Goal: Transaction & Acquisition: Book appointment/travel/reservation

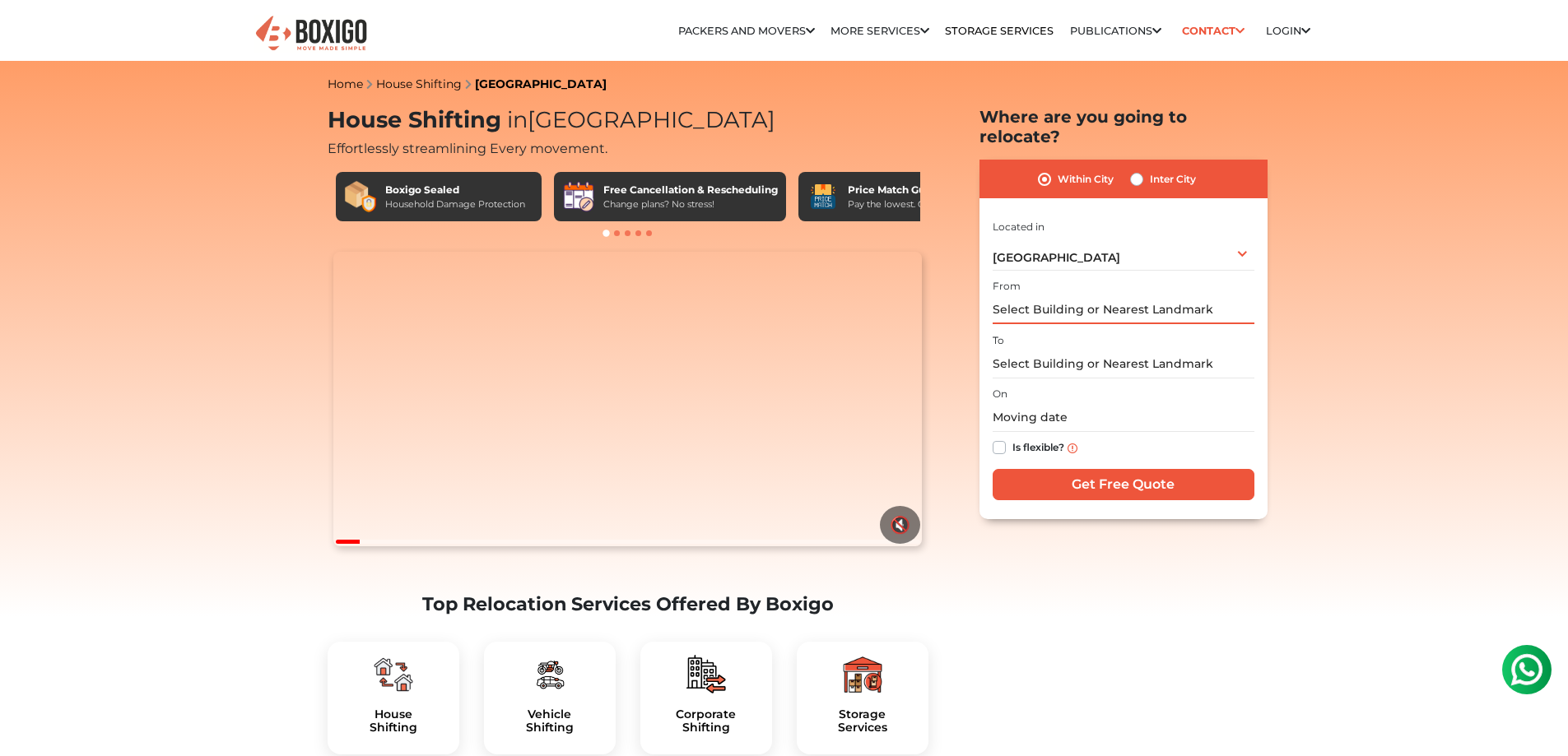
click at [1114, 295] on input "text" at bounding box center [1123, 309] width 262 height 29
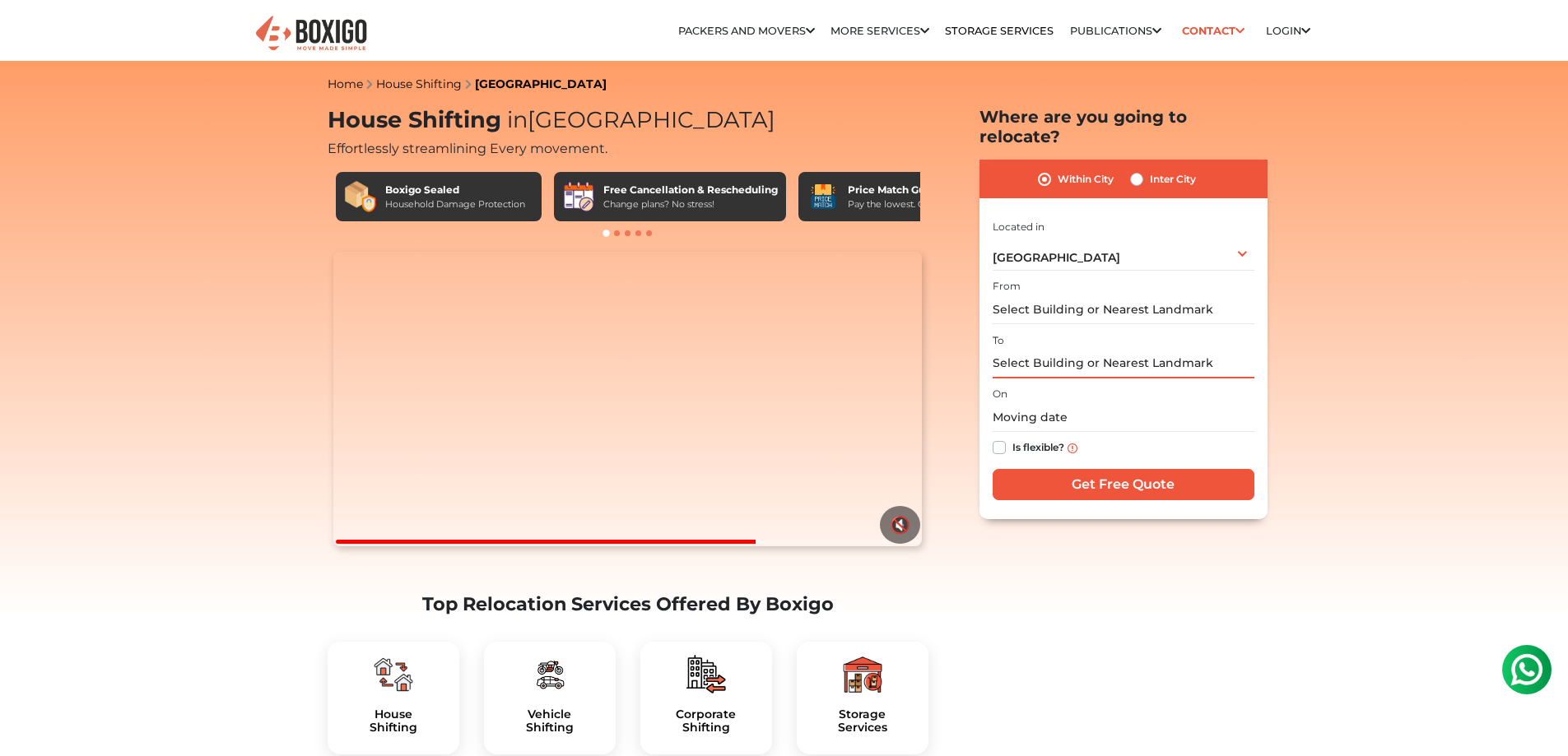
click at [1137, 349] on input "text" at bounding box center [1123, 363] width 262 height 29
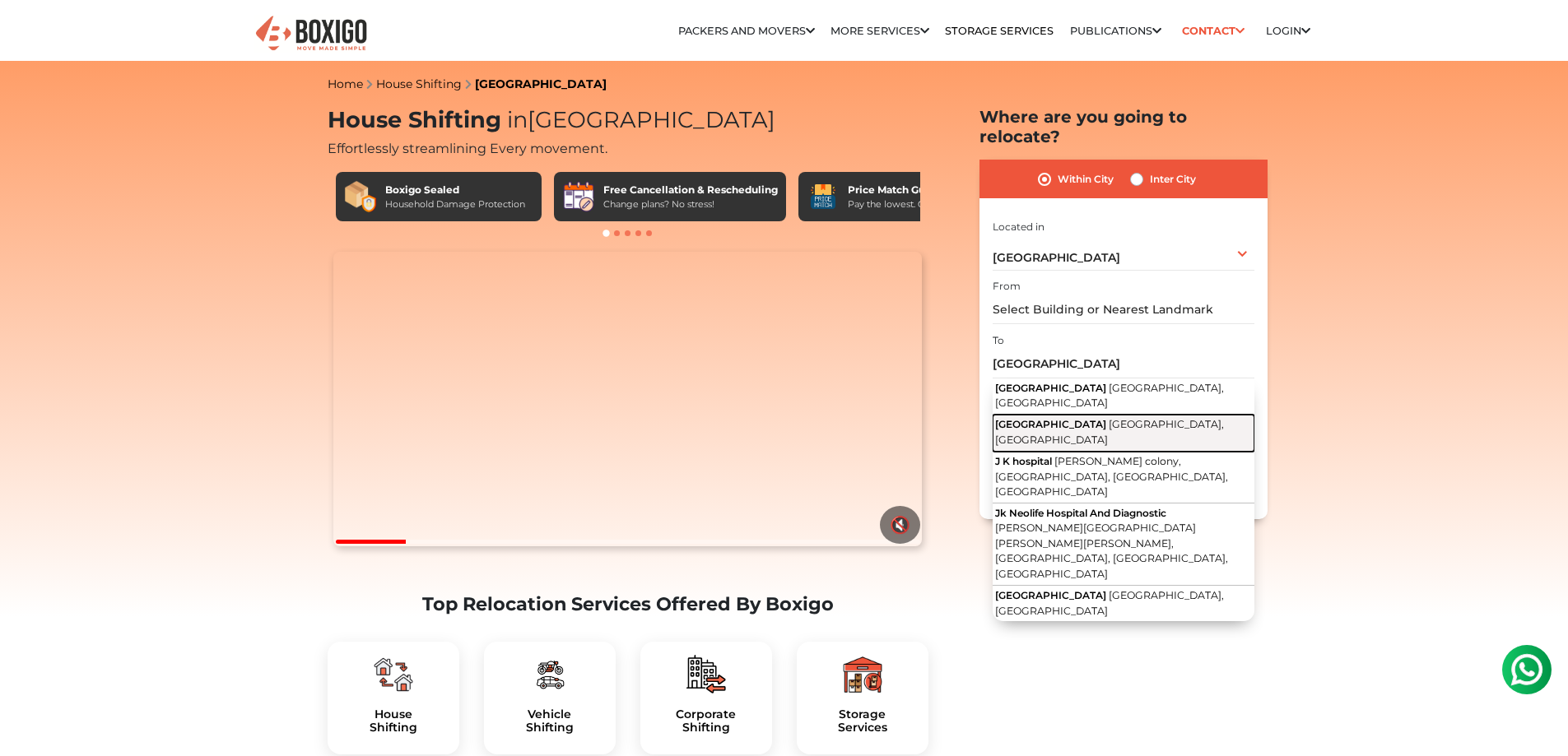
click at [1137, 415] on button "JK Hospital Lakshmipura Road, Bengaluru, Karnataka" at bounding box center [1123, 433] width 262 height 37
type input "[GEOGRAPHIC_DATA], [GEOGRAPHIC_DATA]"
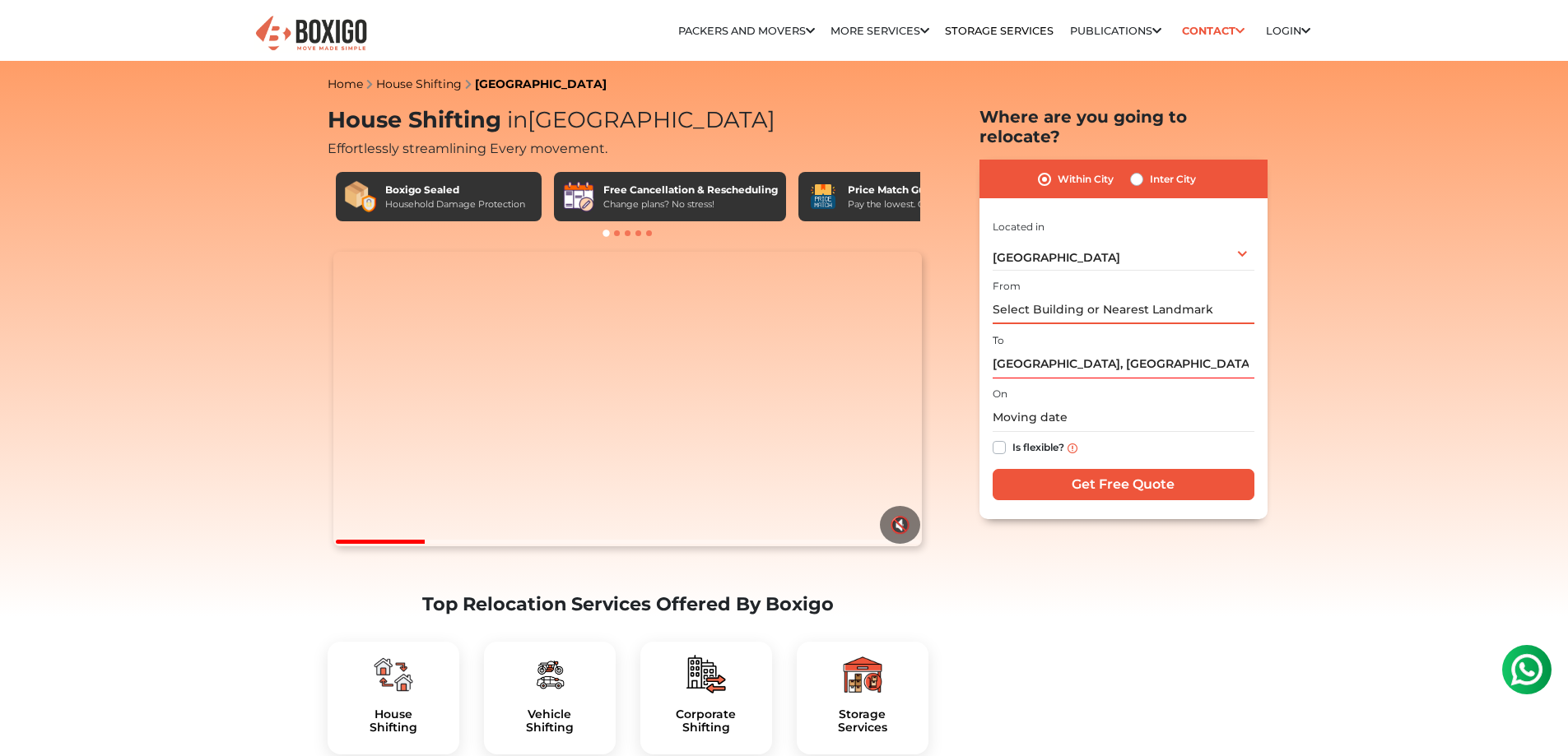
click at [1106, 295] on input "text" at bounding box center [1123, 309] width 262 height 29
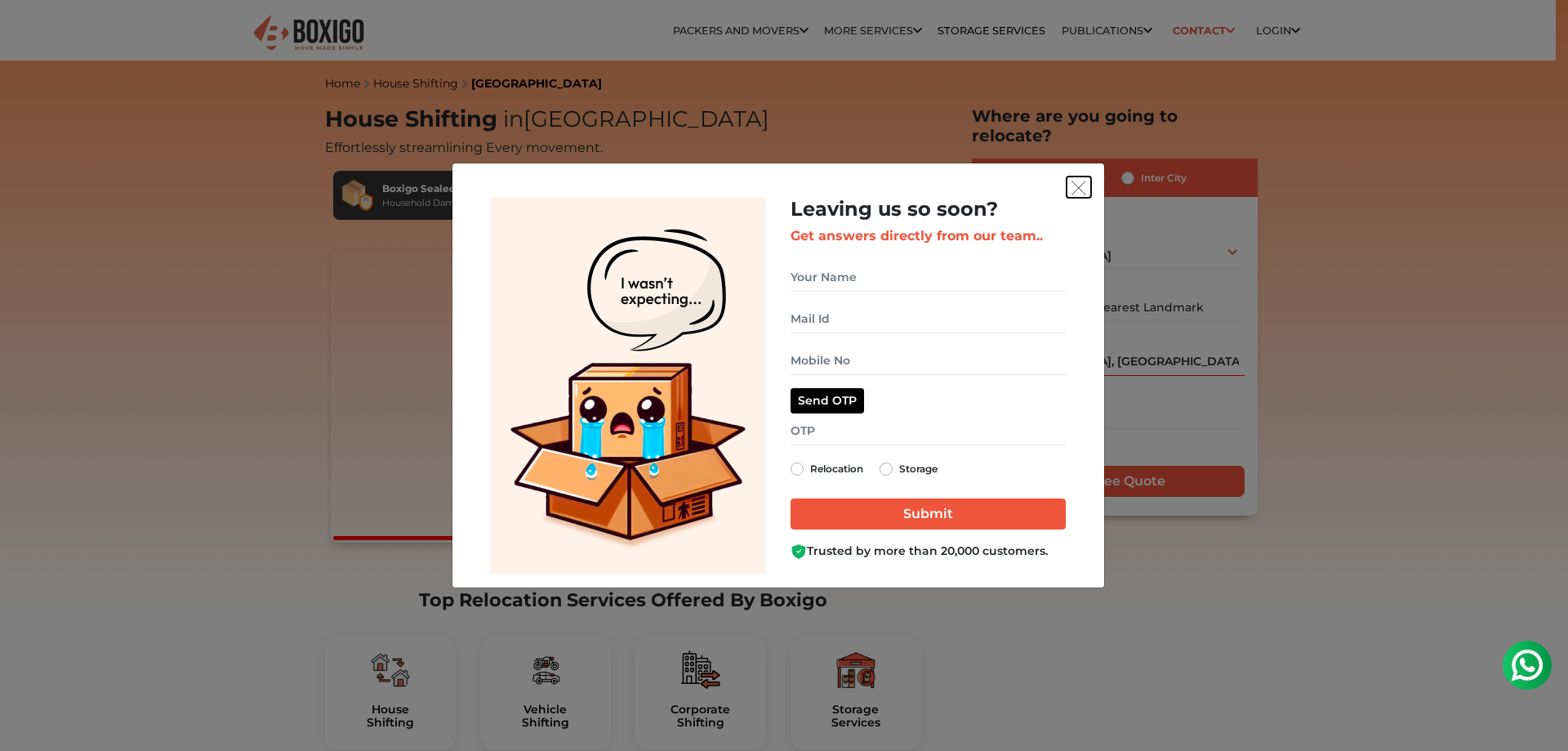
click at [1088, 188] on button "get free quote dialog" at bounding box center [1078, 187] width 25 height 21
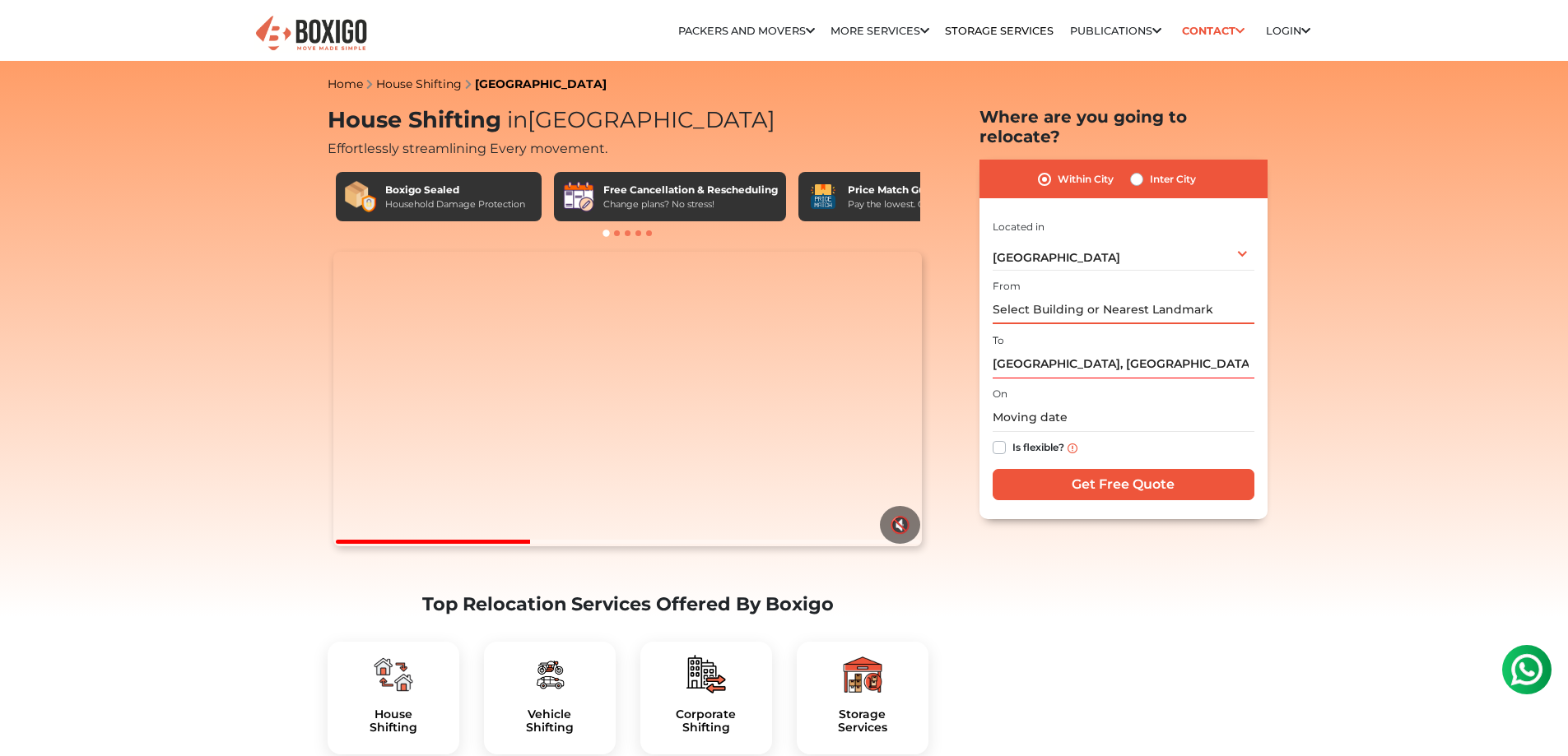
click at [1083, 295] on input "text" at bounding box center [1123, 309] width 262 height 29
type input "S"
click at [1087, 295] on input "text" at bounding box center [1123, 309] width 262 height 29
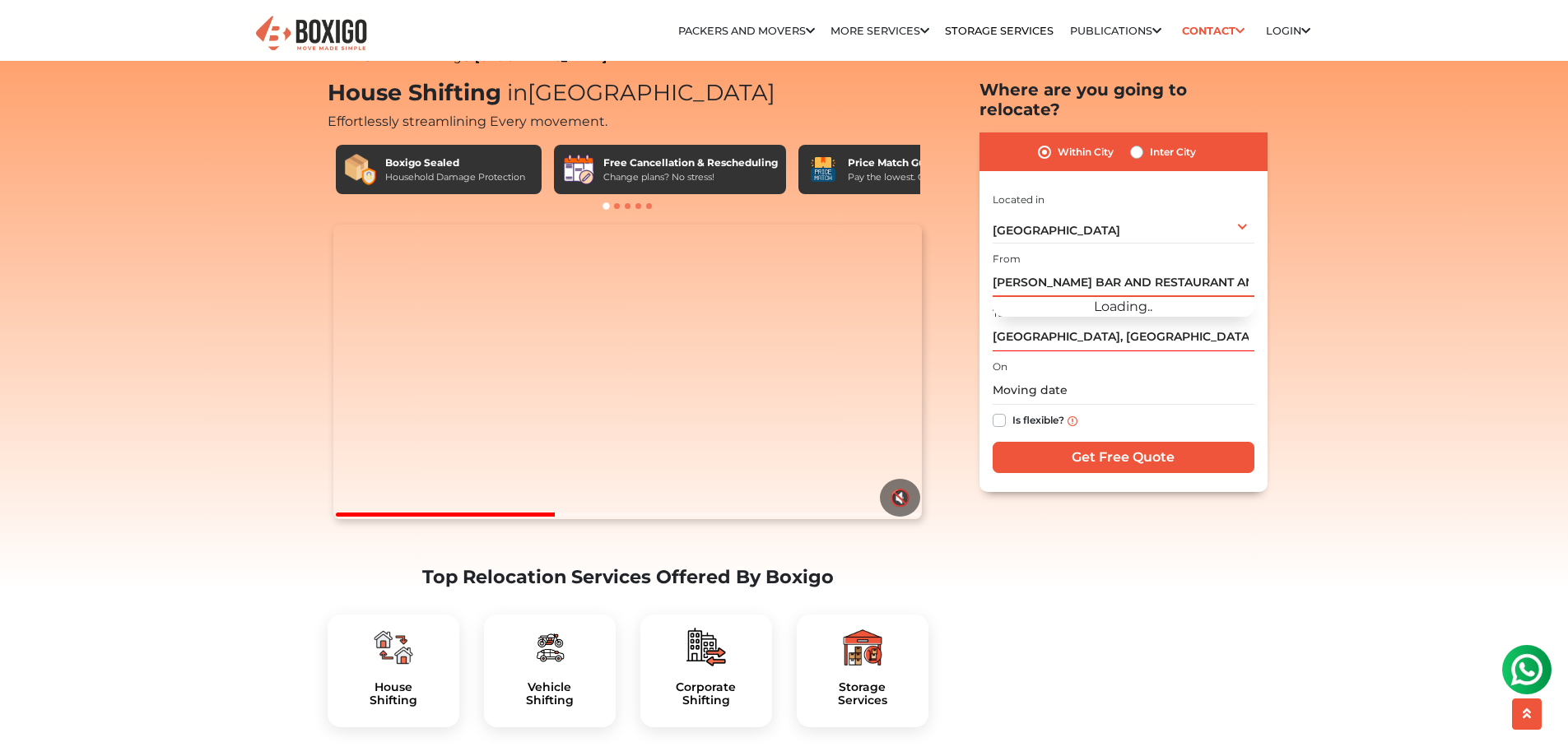
scroll to position [0, 6]
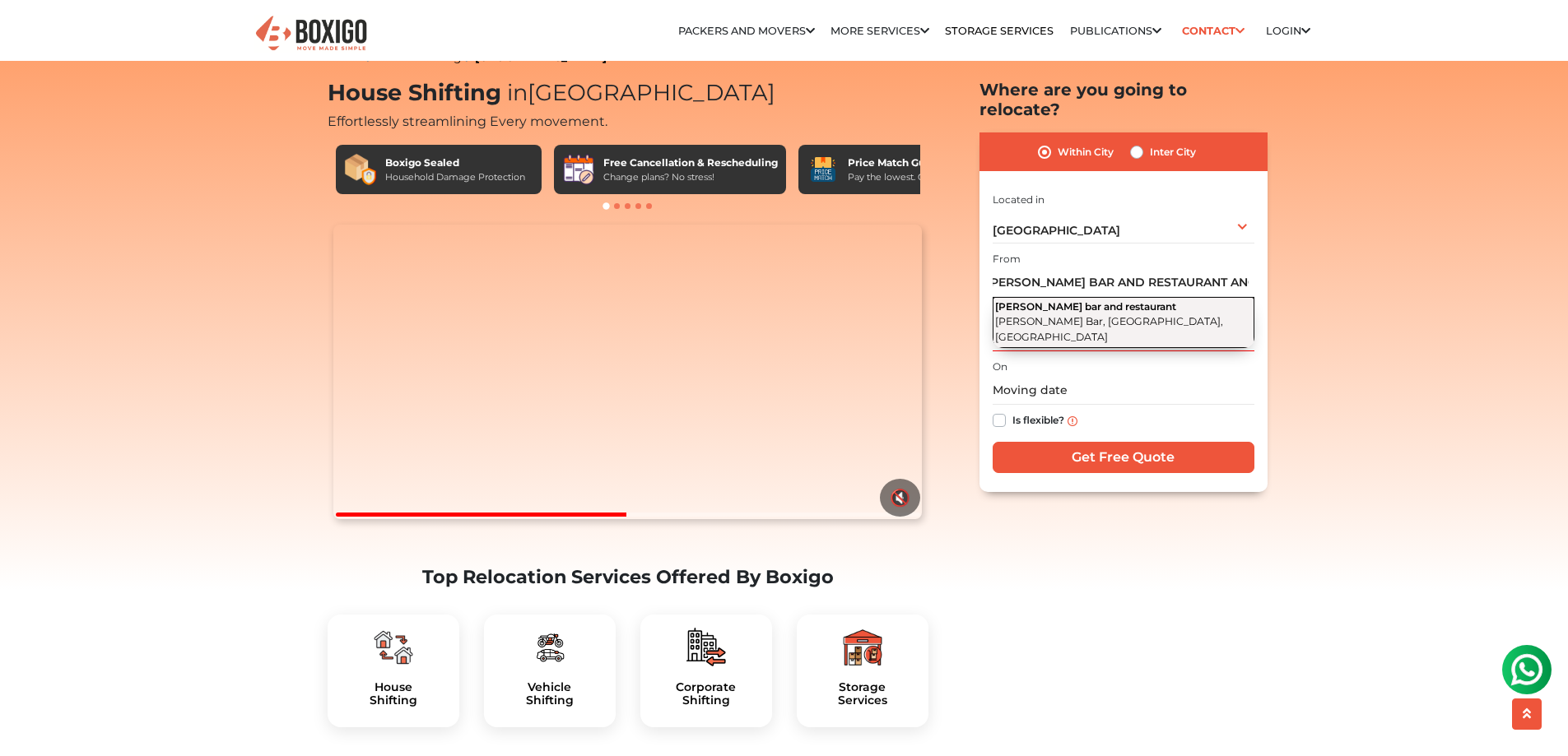
click at [1128, 297] on button "Sapthagiri bar and restaurant Sapthgiri Bar, Anchepalya Road, Anchepalya, Benga…" at bounding box center [1123, 322] width 262 height 51
type input "Sapthagiri bar and restaurant, [GEOGRAPHIC_DATA], [GEOGRAPHIC_DATA], [GEOGRAPHI…"
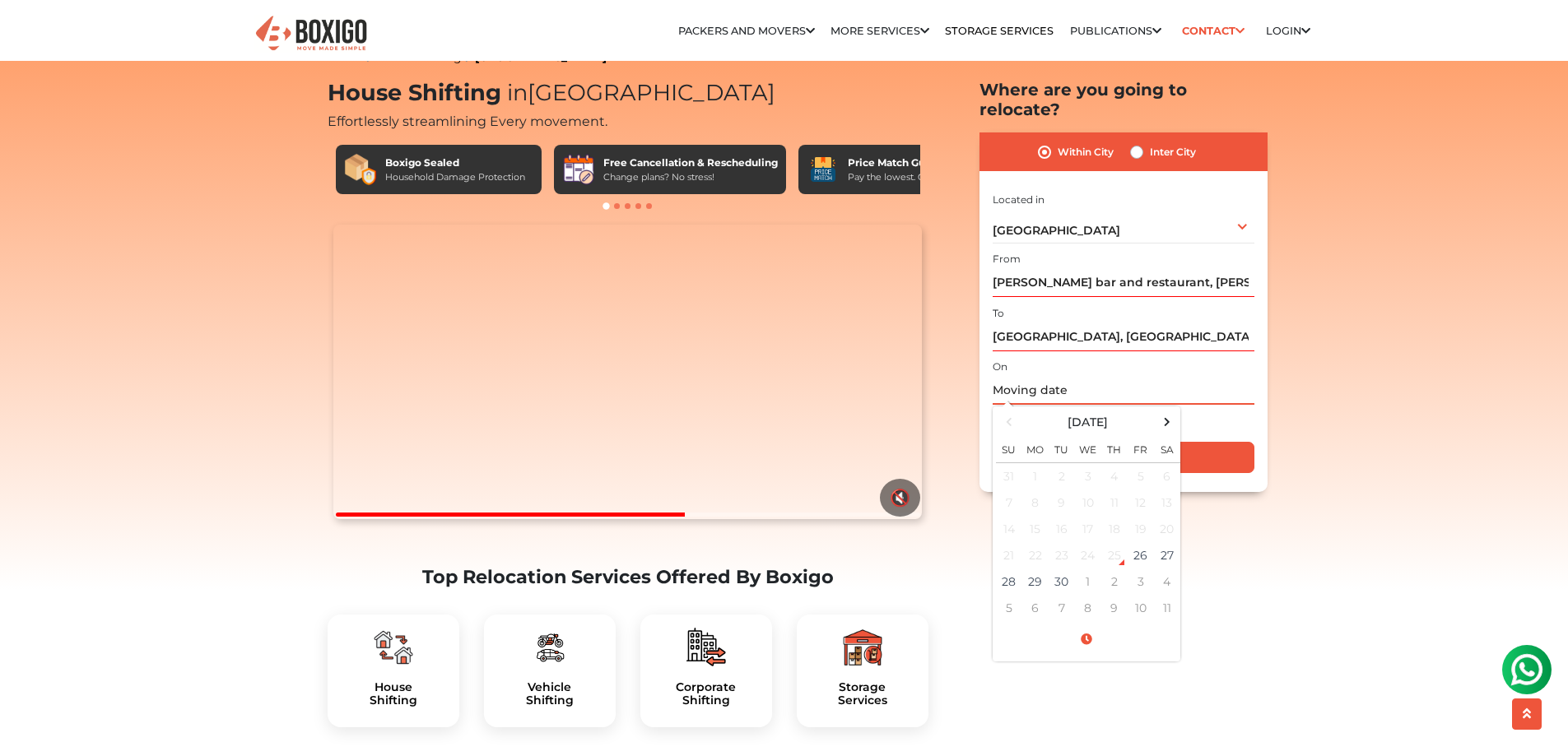
click at [1104, 376] on input "text" at bounding box center [1123, 390] width 262 height 29
click at [1167, 410] on span at bounding box center [1167, 421] width 22 height 22
click at [1006, 542] on td "19" at bounding box center [1009, 555] width 27 height 27
type input "10/19/2025 12:00 AM"
click at [1006, 542] on td "19" at bounding box center [1009, 555] width 27 height 27
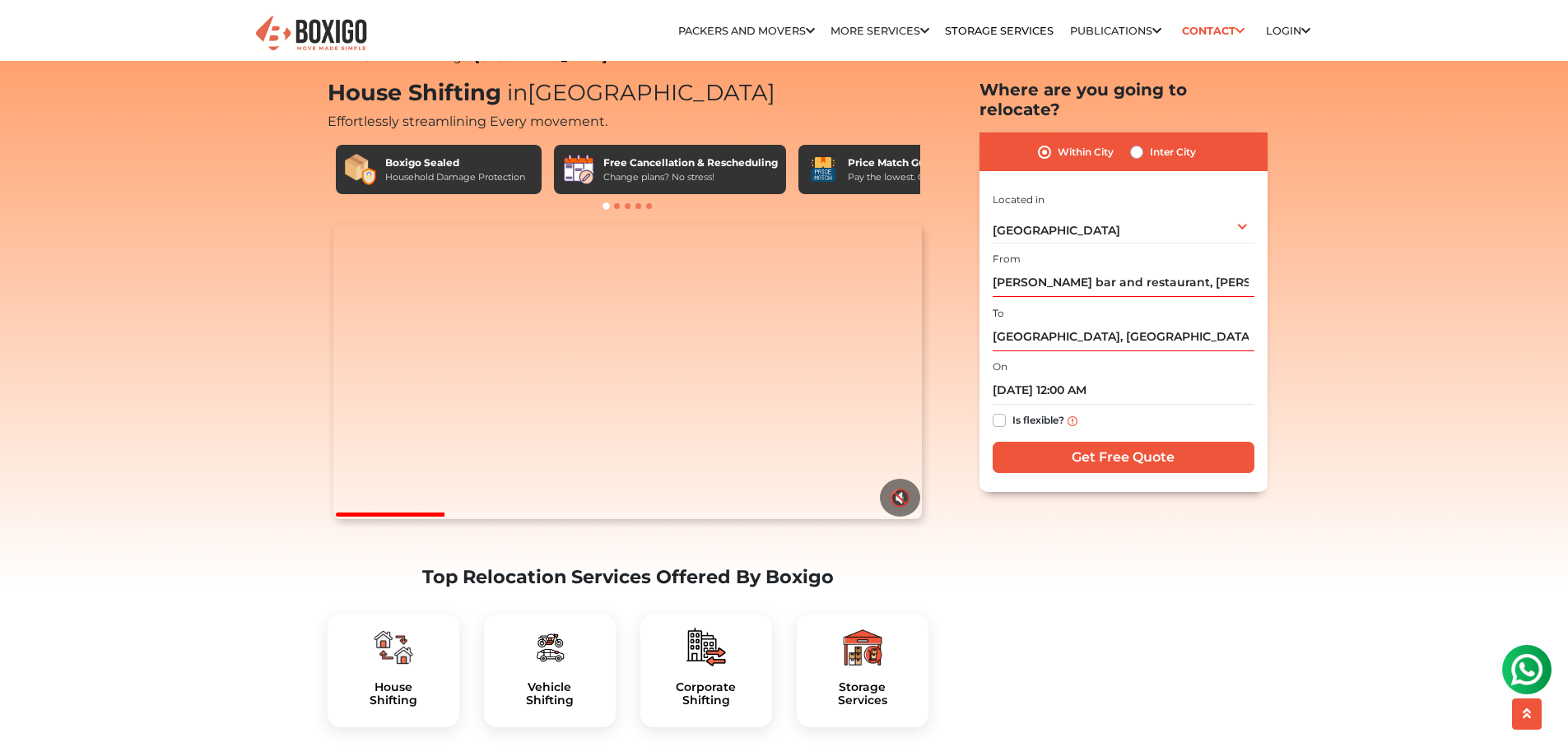
click at [1014, 410] on label "Is flexible?" at bounding box center [1039, 419] width 52 height 18
click at [1006, 410] on input "Is flexible?" at bounding box center [999, 419] width 13 height 17
checkbox input "true"
click at [1064, 442] on input "Get Free Quote" at bounding box center [1123, 457] width 262 height 31
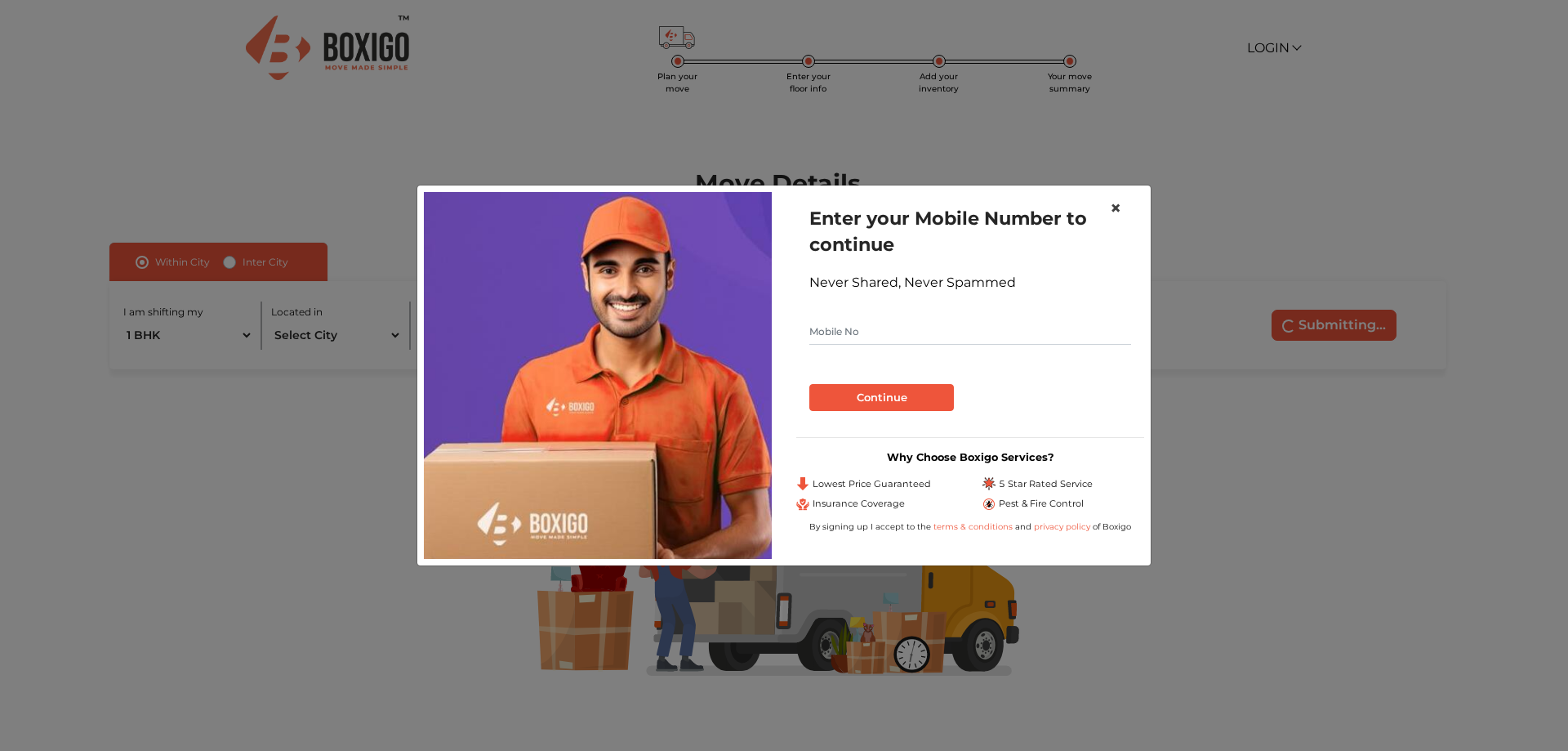
click at [1111, 211] on span "×" at bounding box center [1116, 208] width 11 height 24
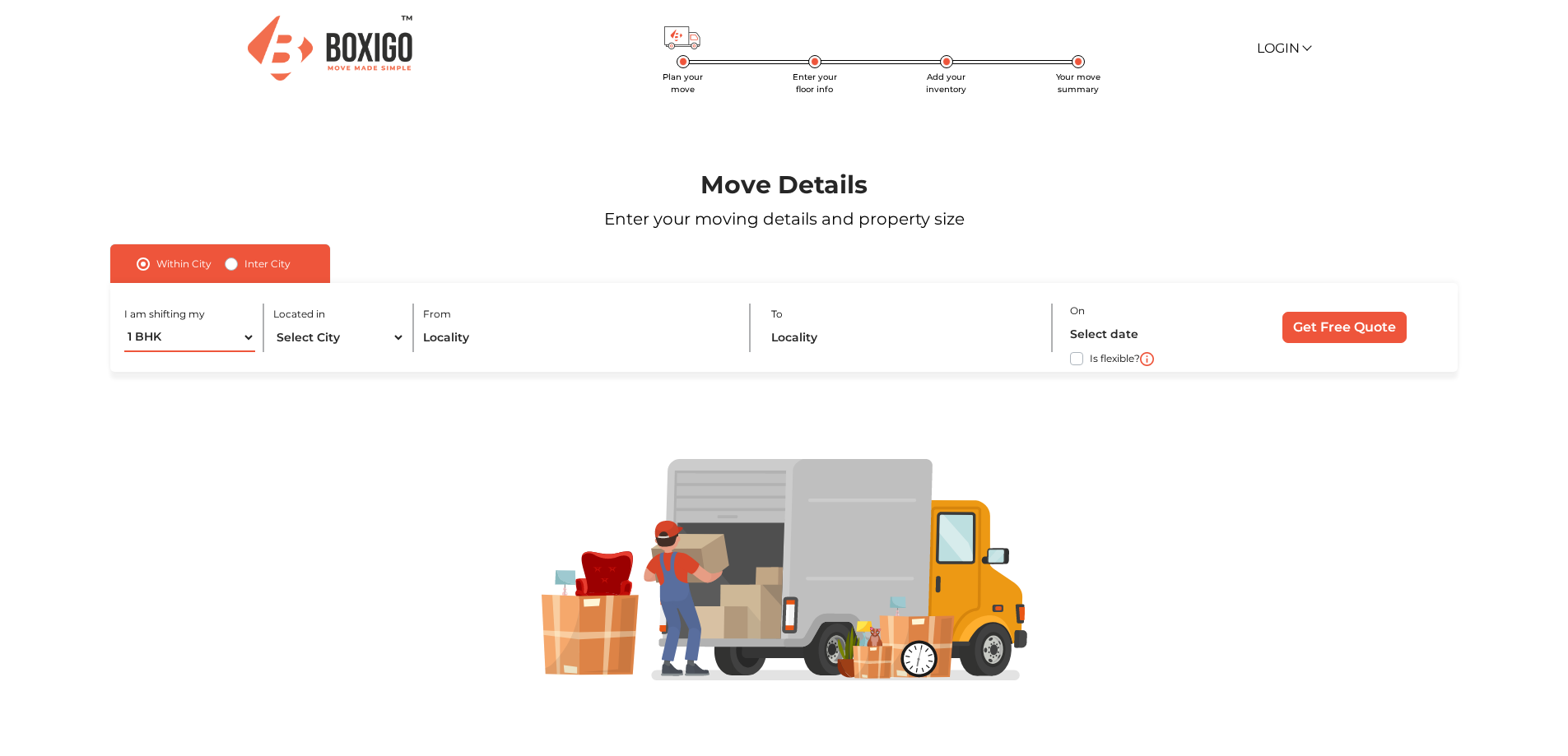
click at [216, 344] on select "1 BHK 2 BHK 3 BHK 3 + BHK FEW ITEMS" at bounding box center [190, 337] width 132 height 29
select select "2 BHK"
click at [125, 324] on select "1 BHK 2 BHK 3 BHK 3 + BHK FEW ITEMS" at bounding box center [190, 337] width 132 height 29
click at [369, 333] on select "Select City [GEOGRAPHIC_DATA] [GEOGRAPHIC_DATA] [GEOGRAPHIC_DATA] [GEOGRAPHIC_D…" at bounding box center [339, 337] width 132 height 29
select select "[GEOGRAPHIC_DATA]"
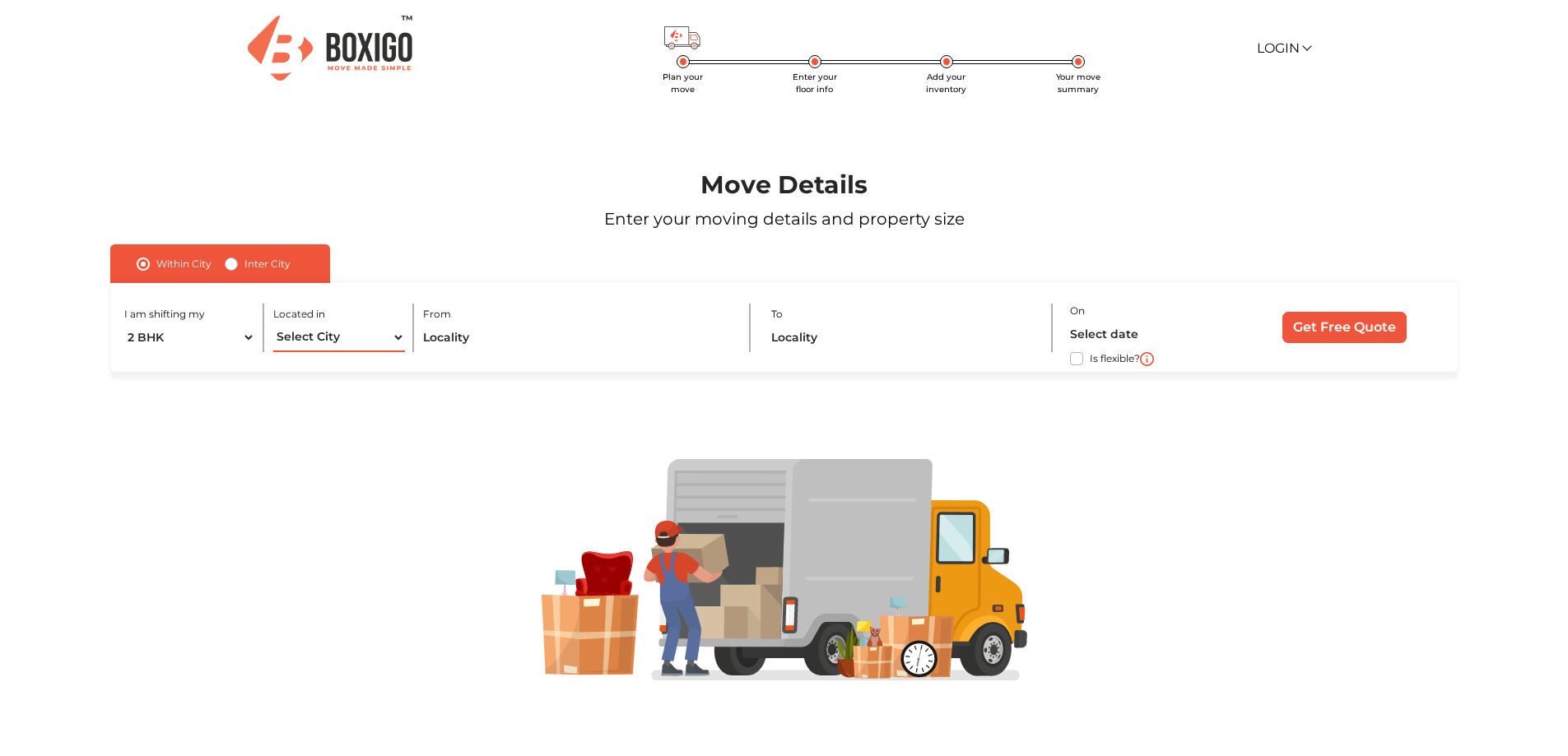
click at [273, 324] on select "Select City [GEOGRAPHIC_DATA] [GEOGRAPHIC_DATA] [GEOGRAPHIC_DATA] [GEOGRAPHIC_D…" at bounding box center [339, 337] width 132 height 29
click at [539, 326] on input "text" at bounding box center [577, 337] width 309 height 29
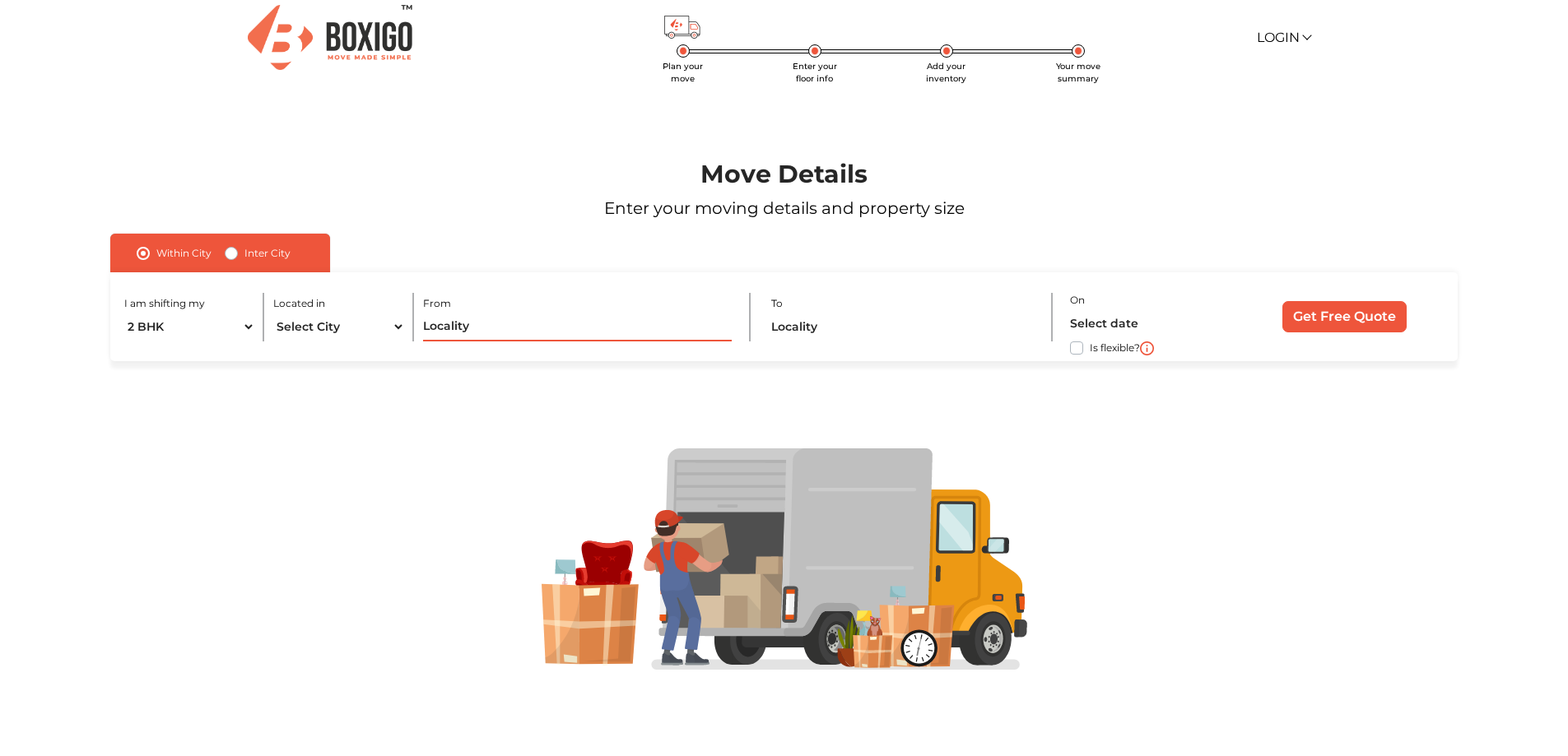
scroll to position [11, 0]
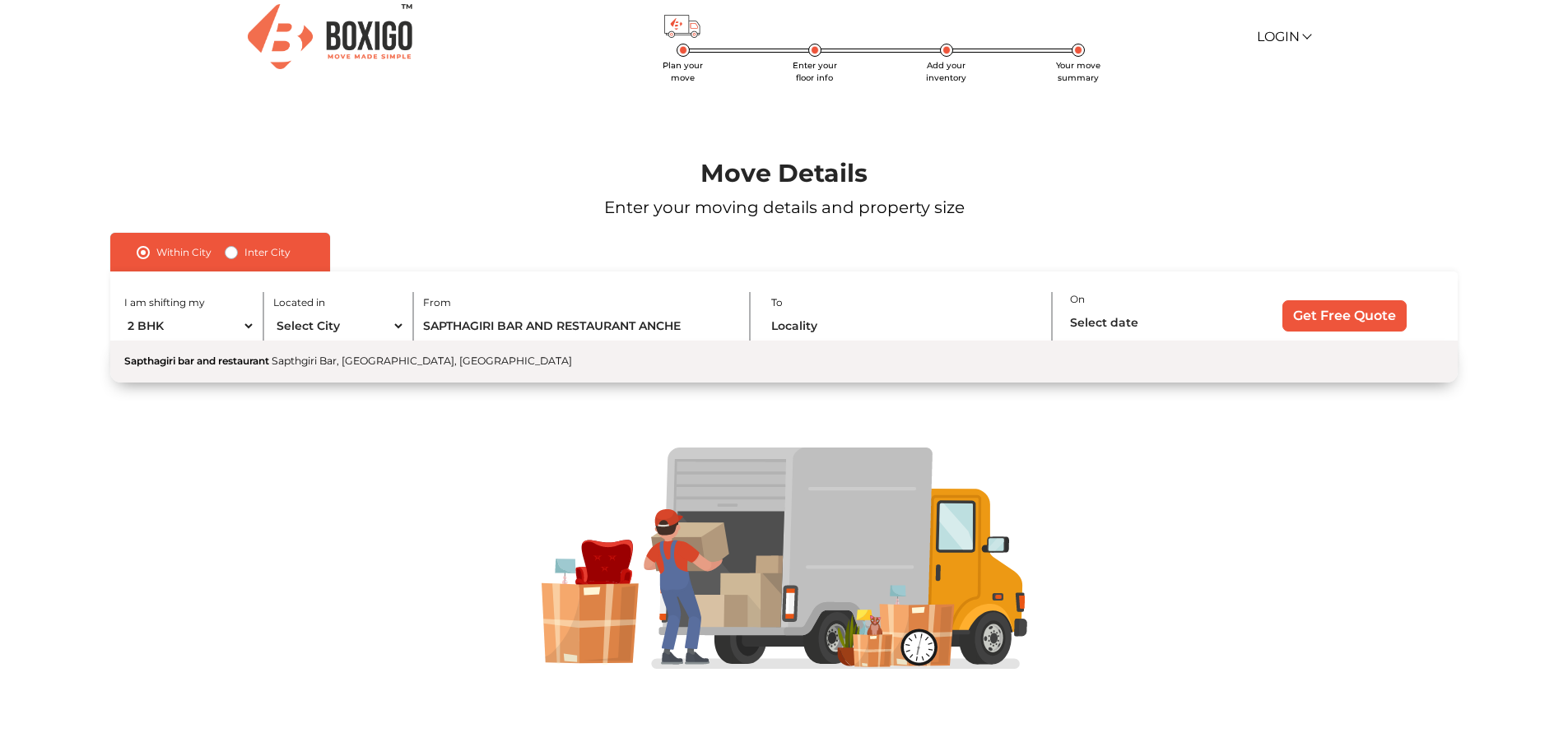
click at [871, 356] on button "Sapthagiri bar and restaurant [GEOGRAPHIC_DATA], [GEOGRAPHIC_DATA], [GEOGRAPHIC…" at bounding box center [784, 361] width 1347 height 42
type input "Sapthagiri bar and restaurant, [GEOGRAPHIC_DATA], [GEOGRAPHIC_DATA], [GEOGRAPHI…"
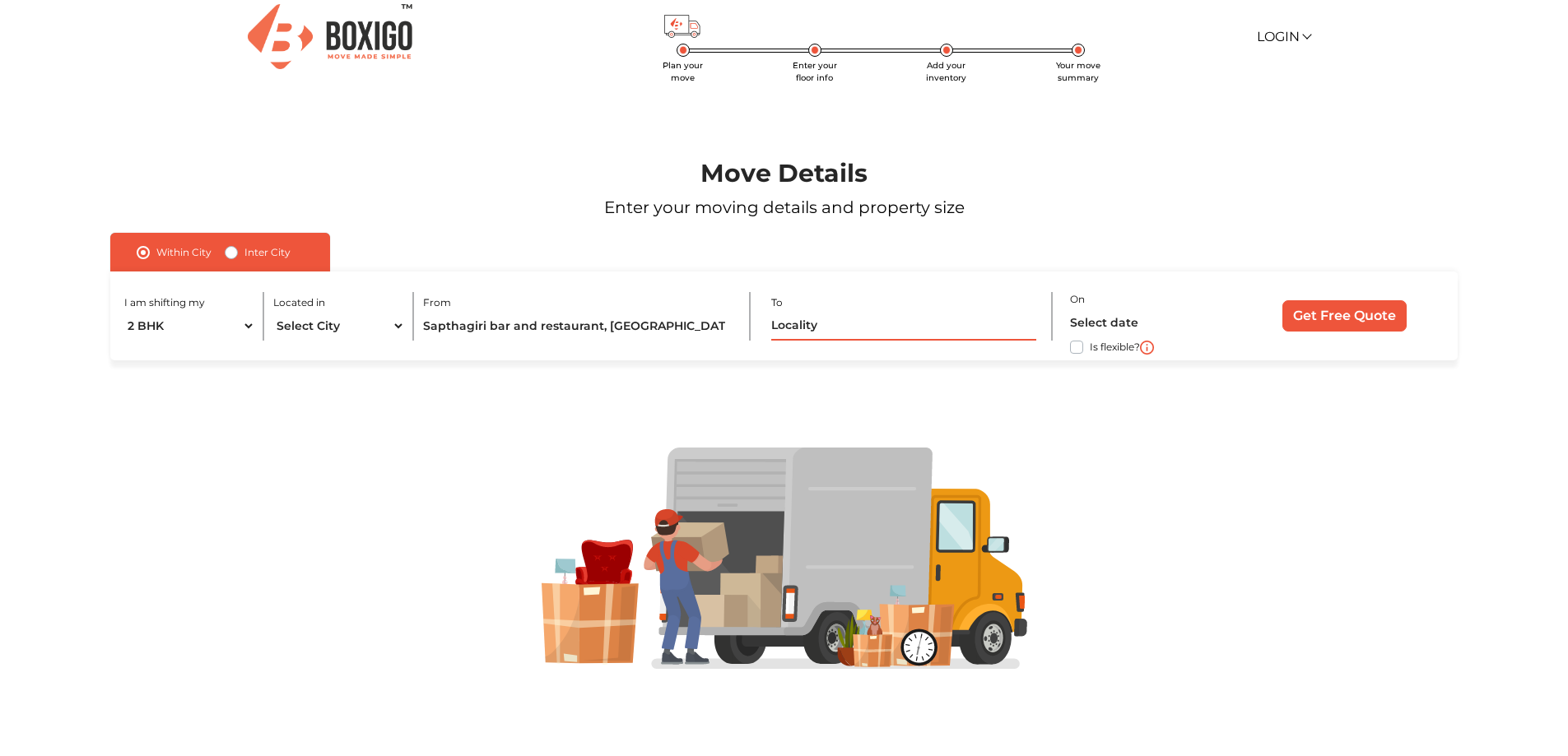
click at [873, 326] on input "text" at bounding box center [903, 325] width 264 height 29
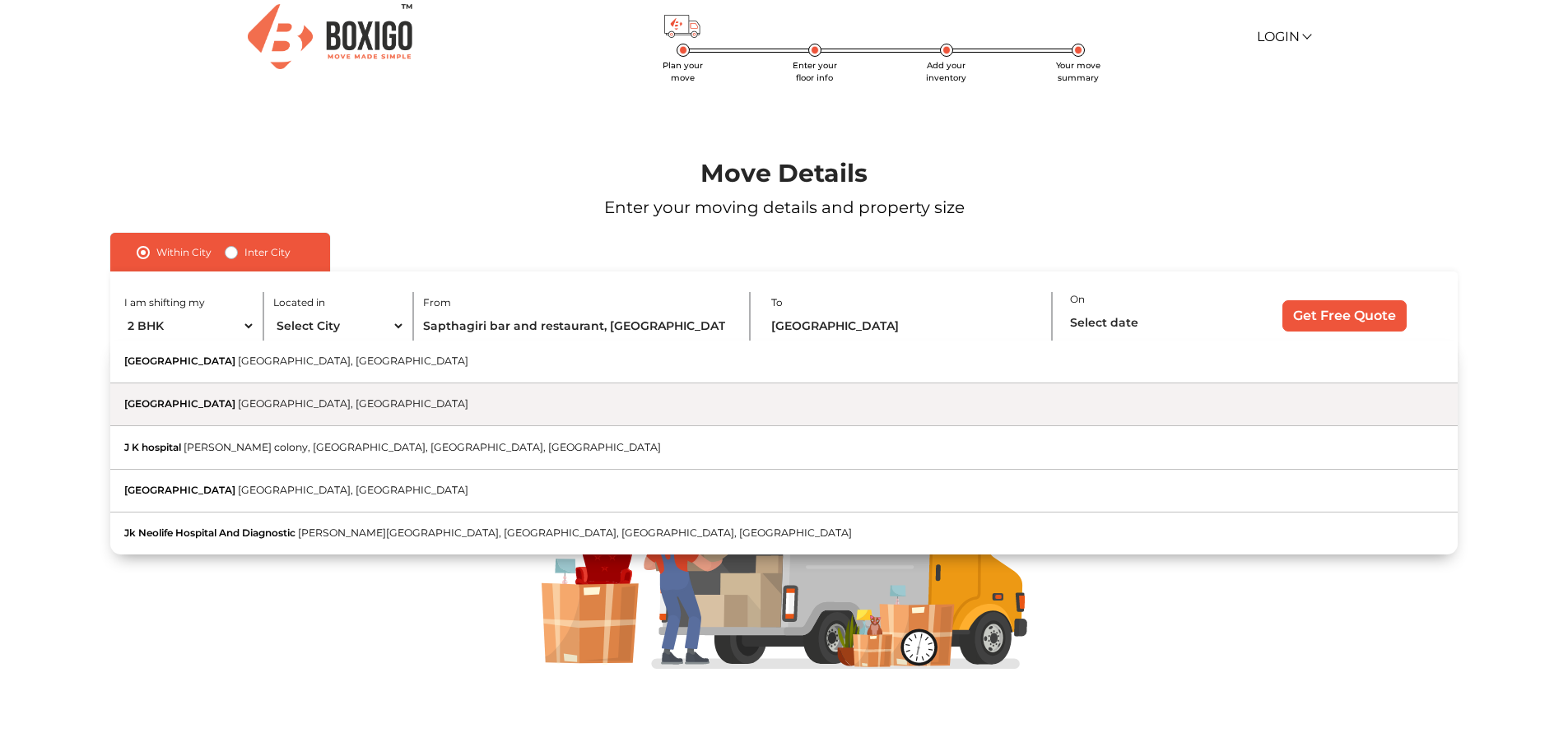
click at [570, 397] on button "[GEOGRAPHIC_DATA], [GEOGRAPHIC_DATA]" at bounding box center [784, 405] width 1347 height 42
type input "[GEOGRAPHIC_DATA], [GEOGRAPHIC_DATA]"
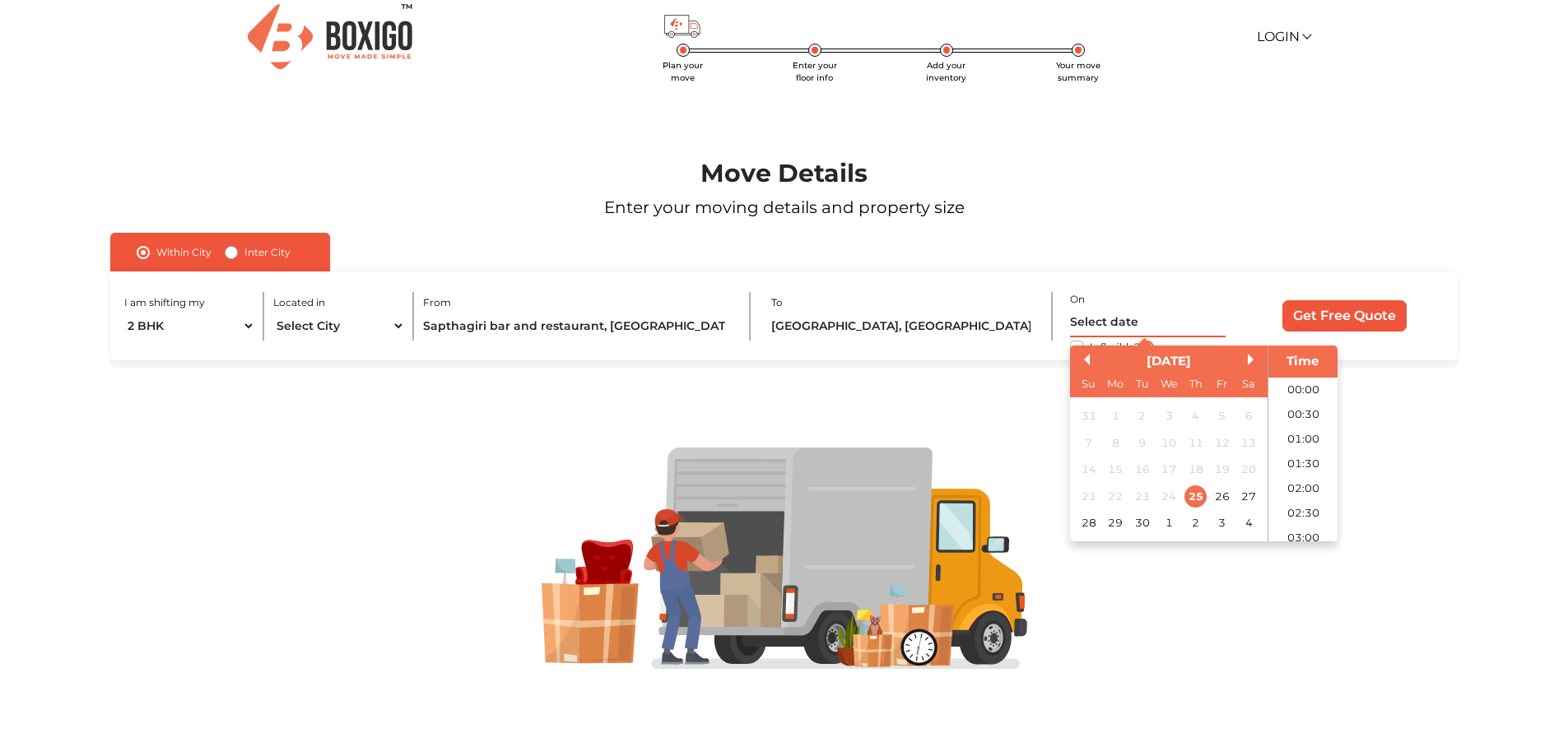
click at [1128, 321] on input "text" at bounding box center [1147, 323] width 156 height 29
click at [1253, 356] on button "Next Month" at bounding box center [1253, 360] width 11 height 11
click at [1088, 498] on div "19" at bounding box center [1088, 496] width 22 height 22
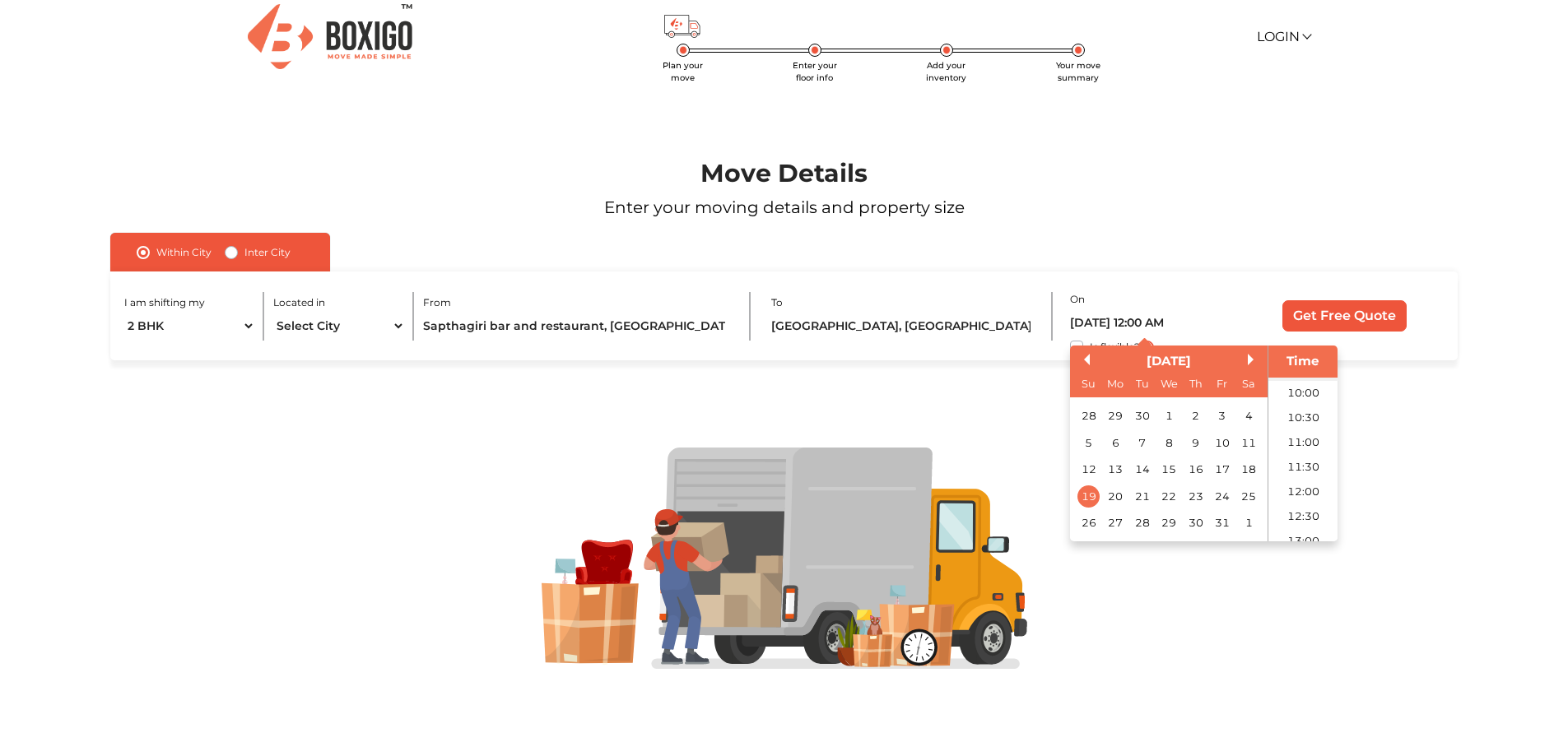
click at [1286, 377] on li "09:30" at bounding box center [1303, 368] width 70 height 25
type input "[DATE] 9:30 AM"
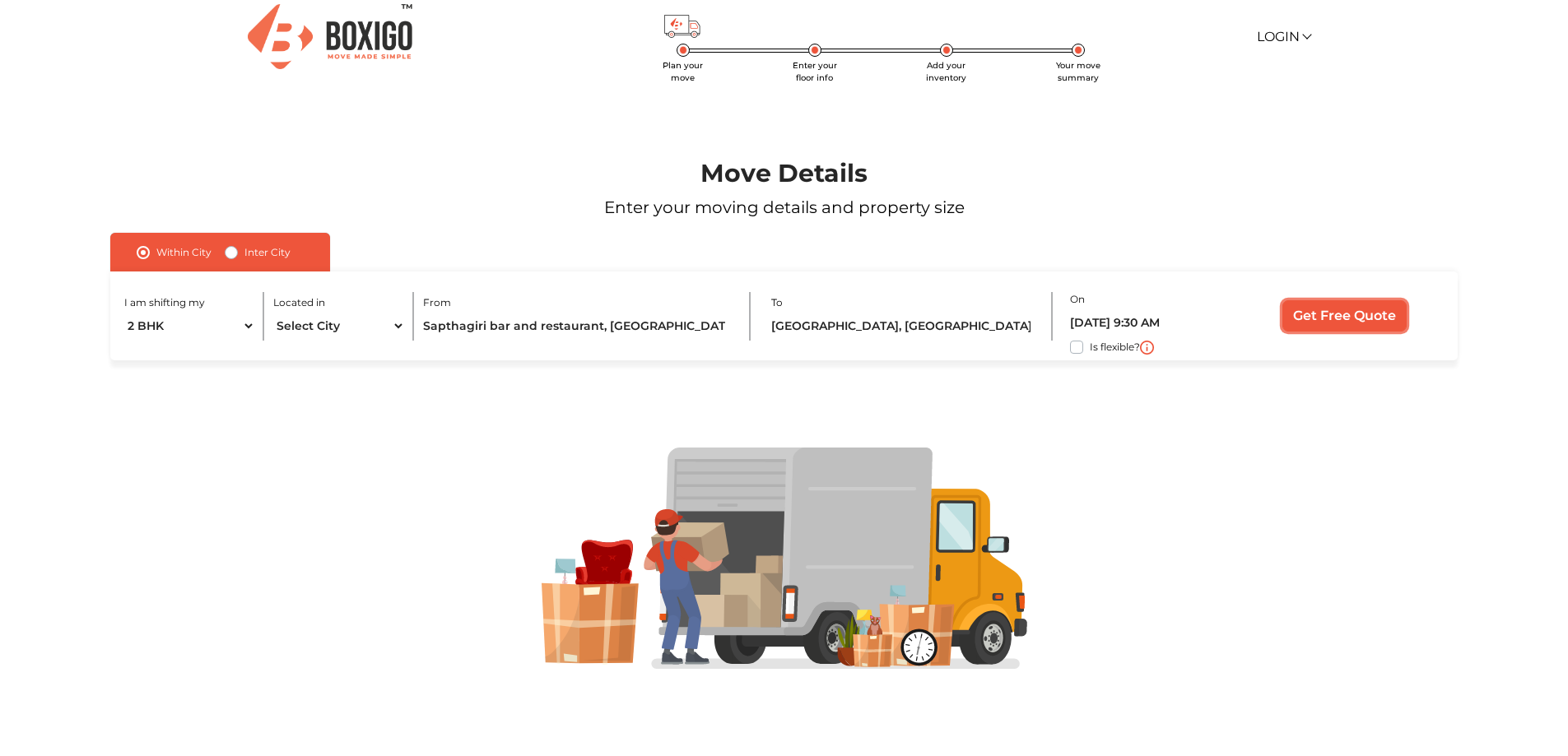
click at [1339, 321] on input "Get Free Quote" at bounding box center [1344, 316] width 125 height 31
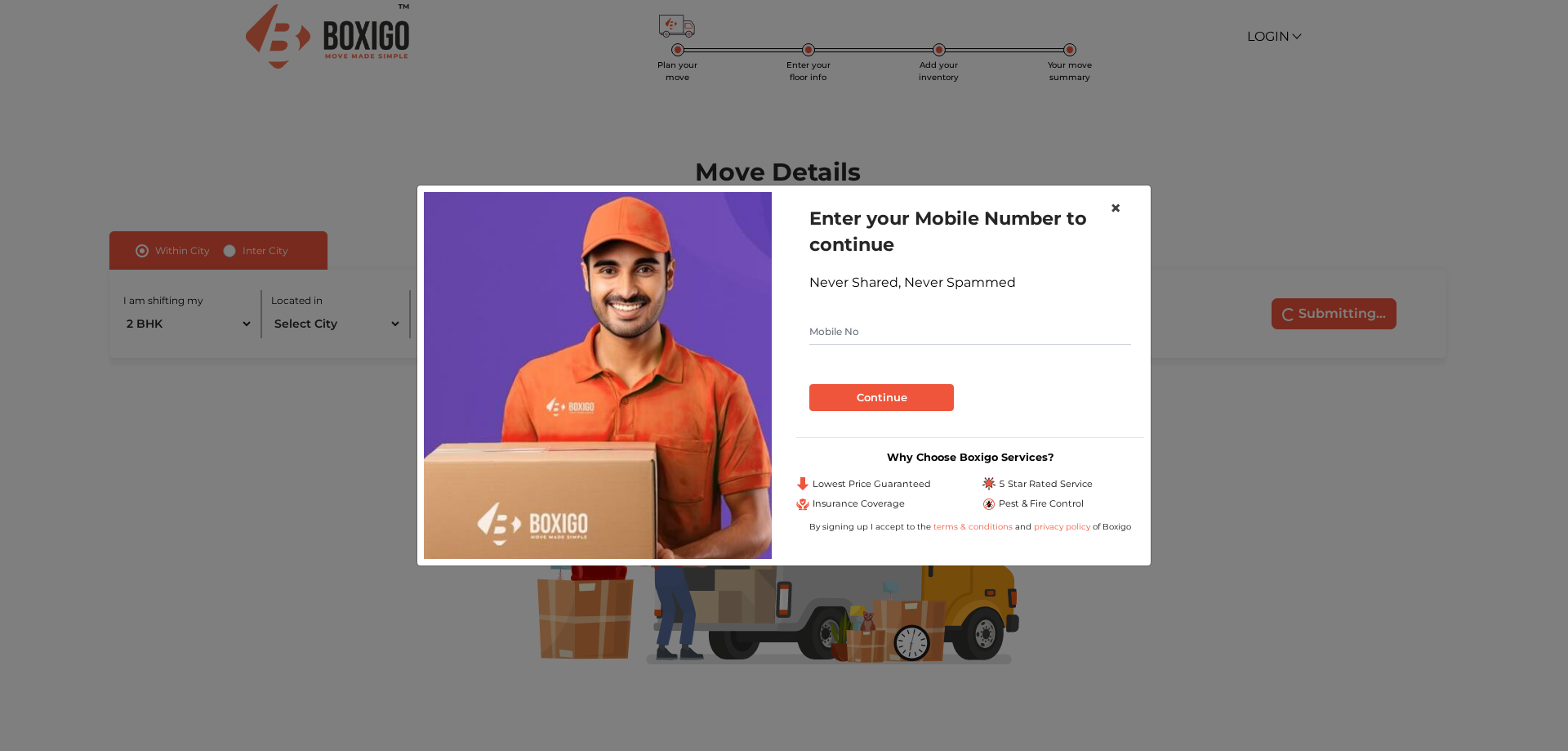
click at [1117, 216] on span "×" at bounding box center [1116, 208] width 11 height 24
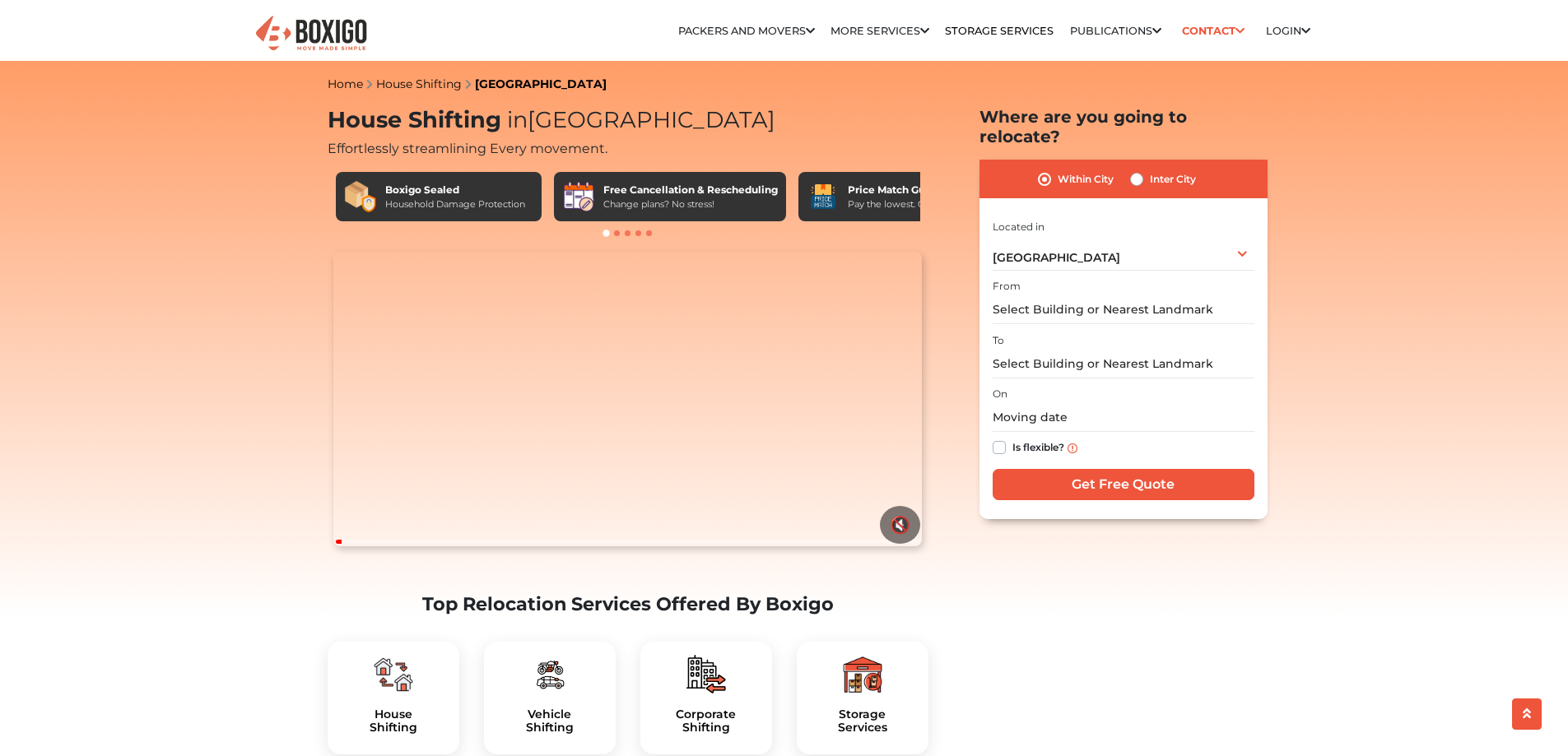
scroll to position [27, 0]
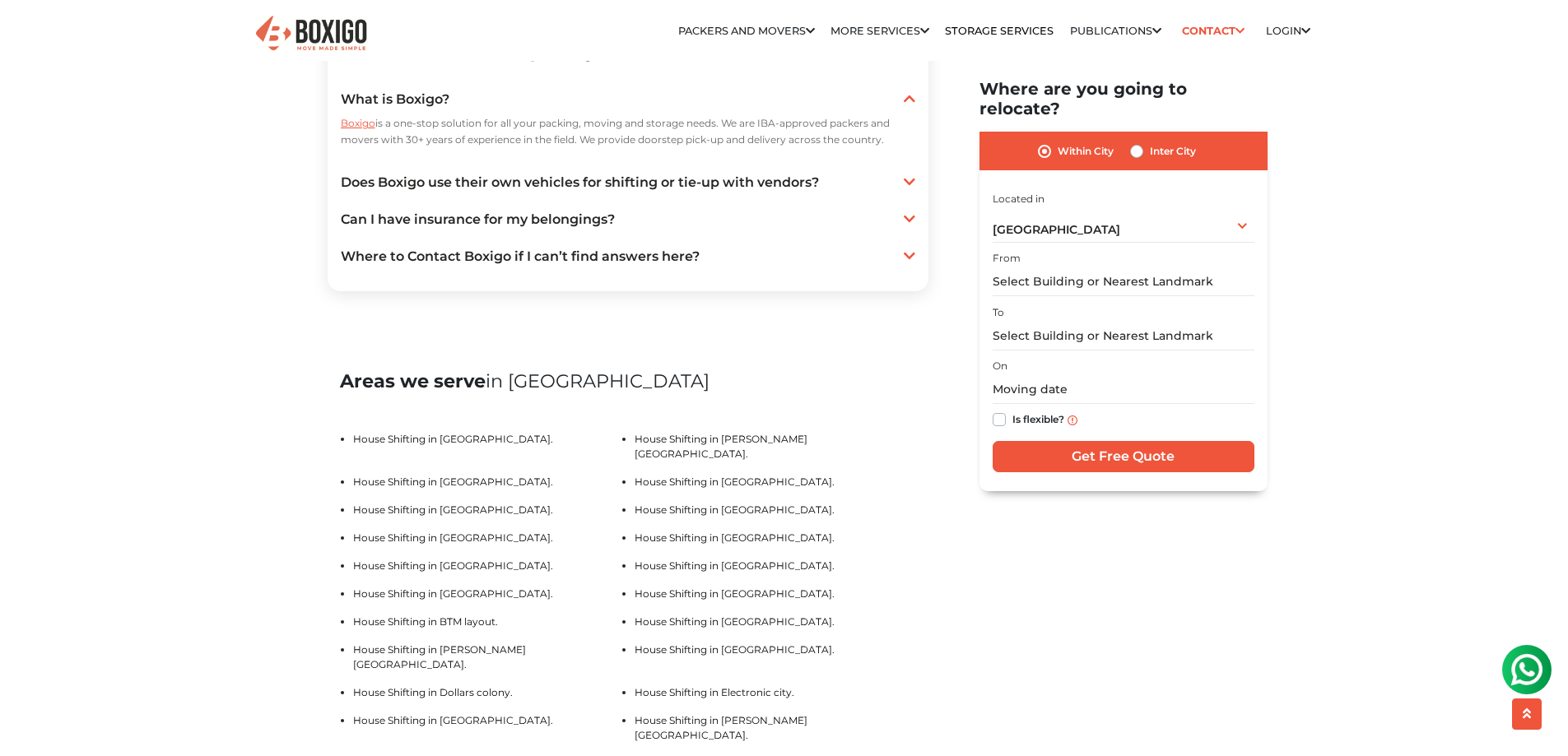
scroll to position [3154, 0]
click at [756, 195] on link "Does Boxigo use their own vehicles for shifting or tie-up with vendors?" at bounding box center [627, 183] width 575 height 19
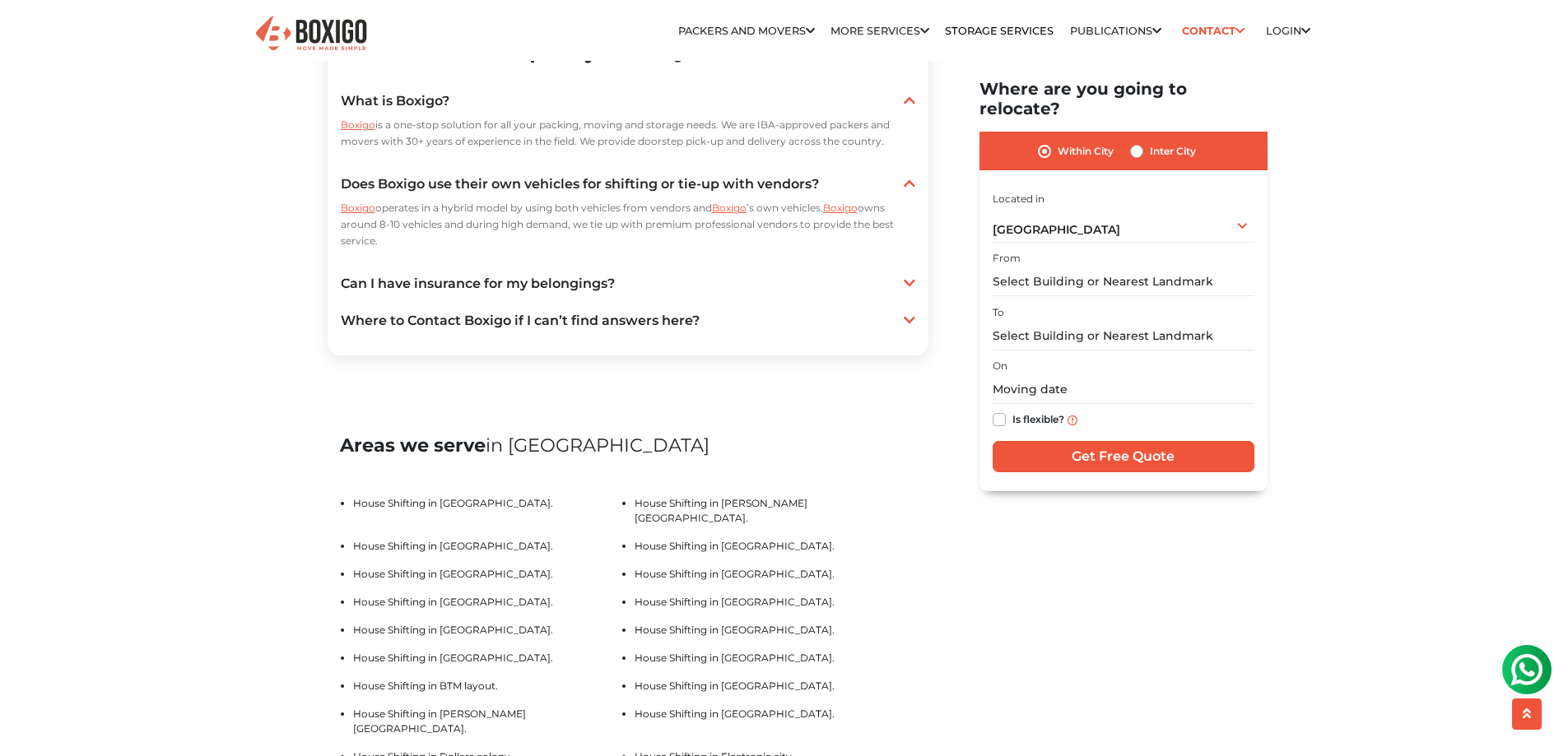
click at [555, 294] on link "Can I have insurance for my belongings?" at bounding box center [627, 283] width 575 height 19
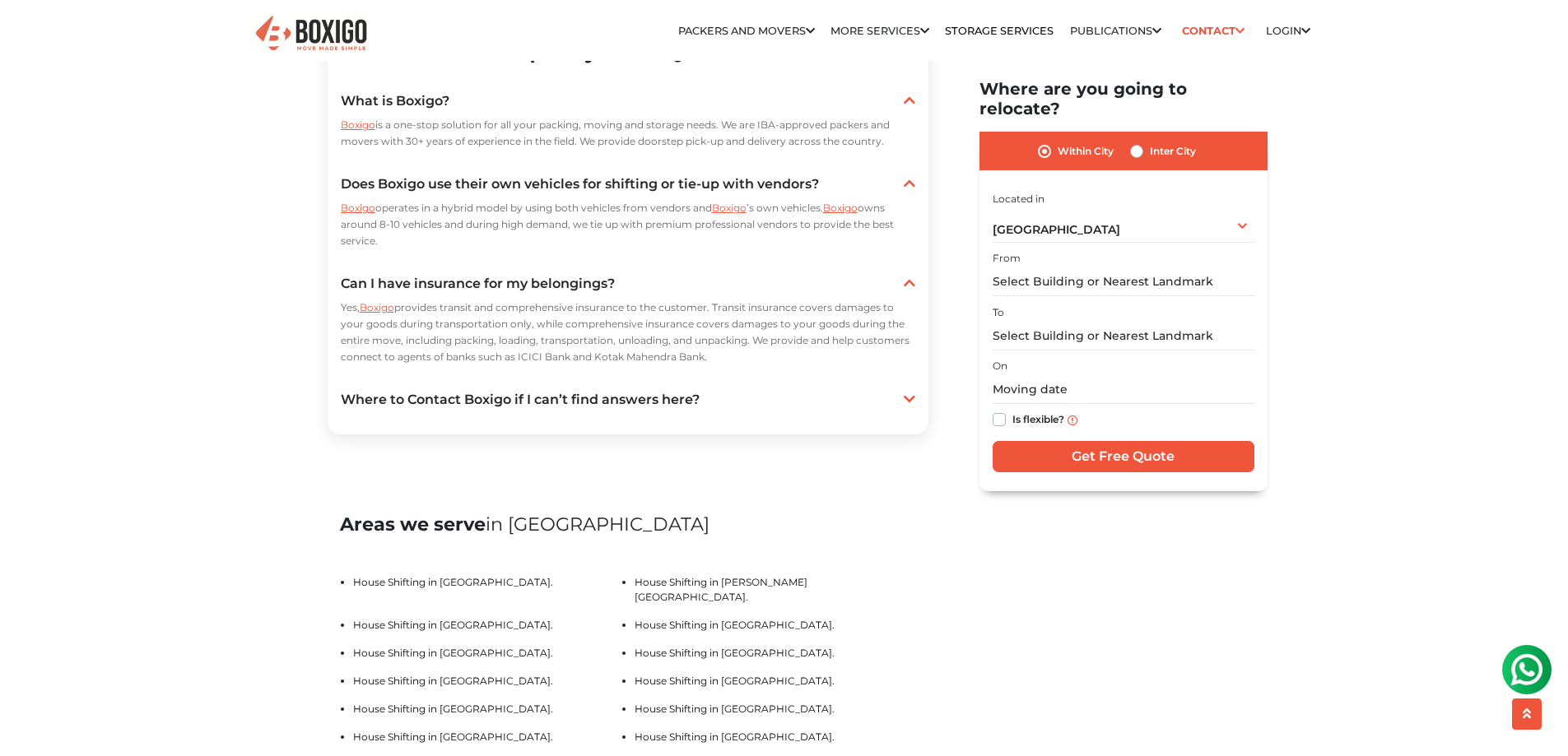
click at [584, 409] on link "Where to Contact Boxigo if I can’t find answers here?" at bounding box center [627, 399] width 575 height 19
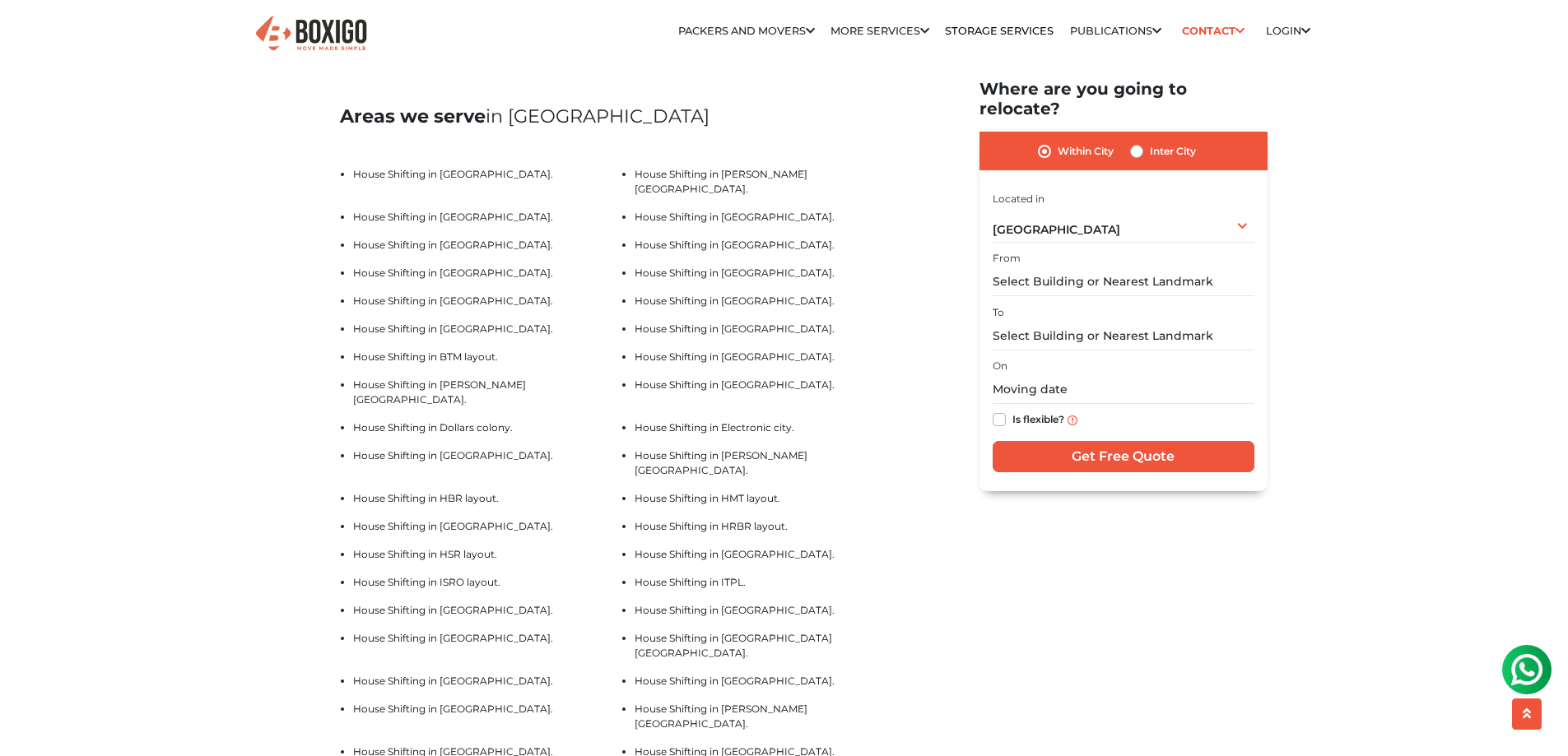
scroll to position [3621, 0]
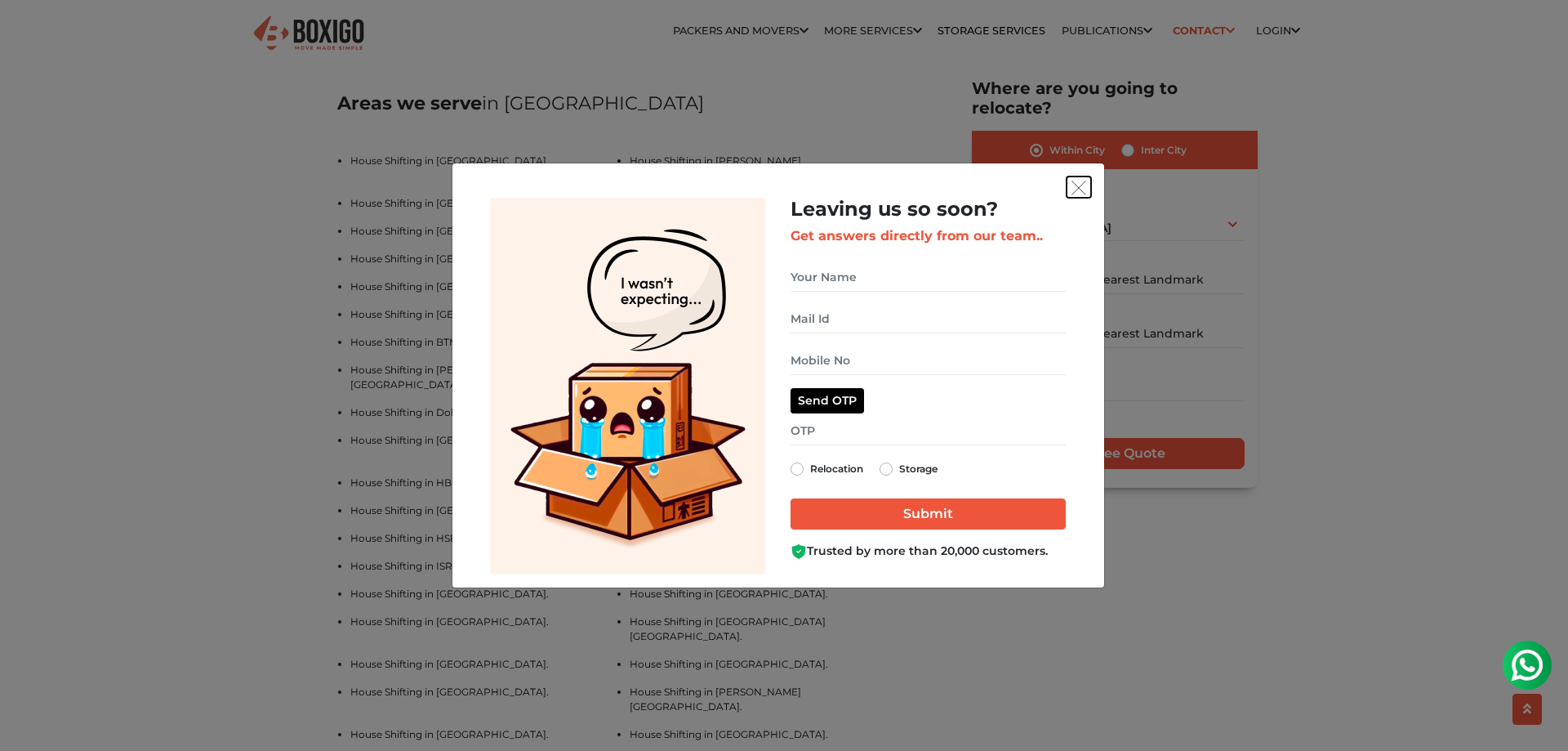
click at [1074, 187] on img "get free quote dialog" at bounding box center [1079, 188] width 15 height 15
